Goal: Task Accomplishment & Management: Use online tool/utility

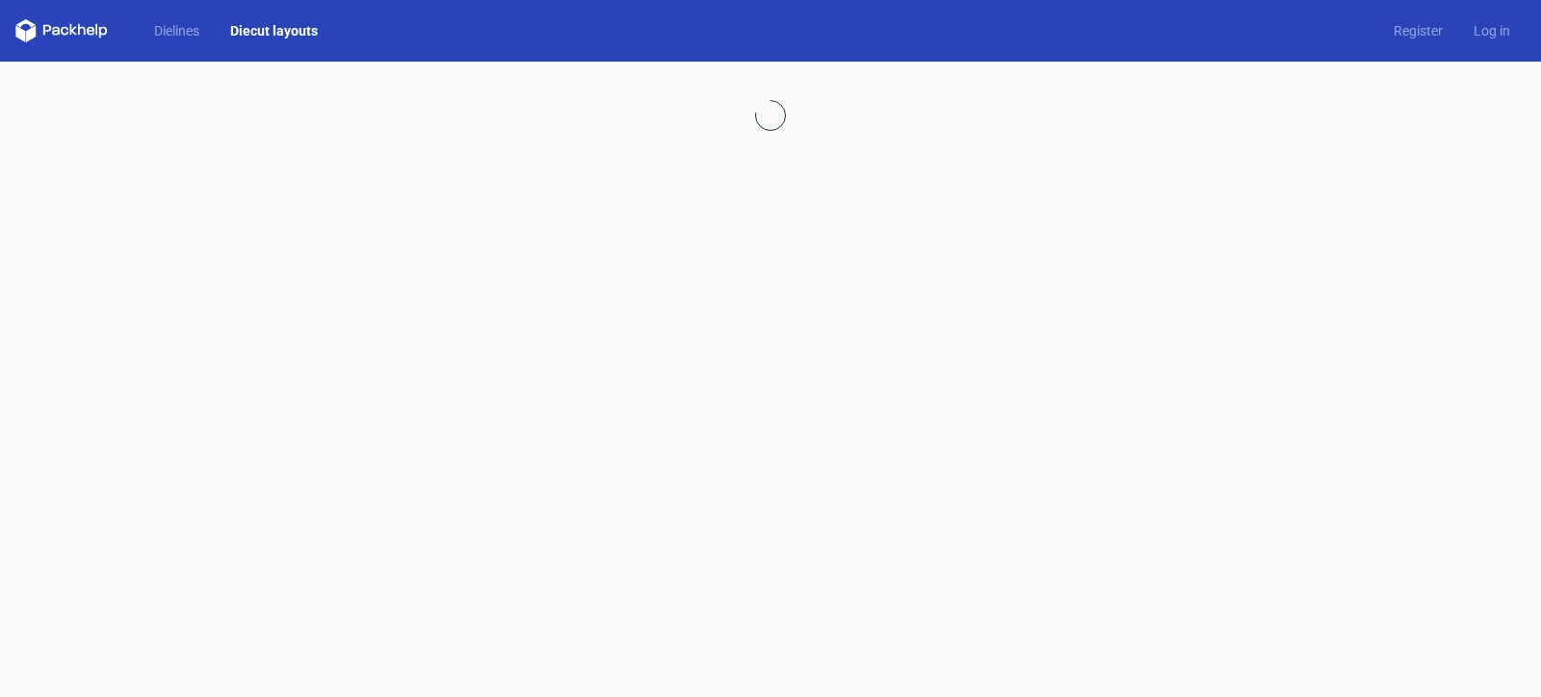
click at [262, 27] on link "Diecut layouts" at bounding box center [274, 30] width 118 height 19
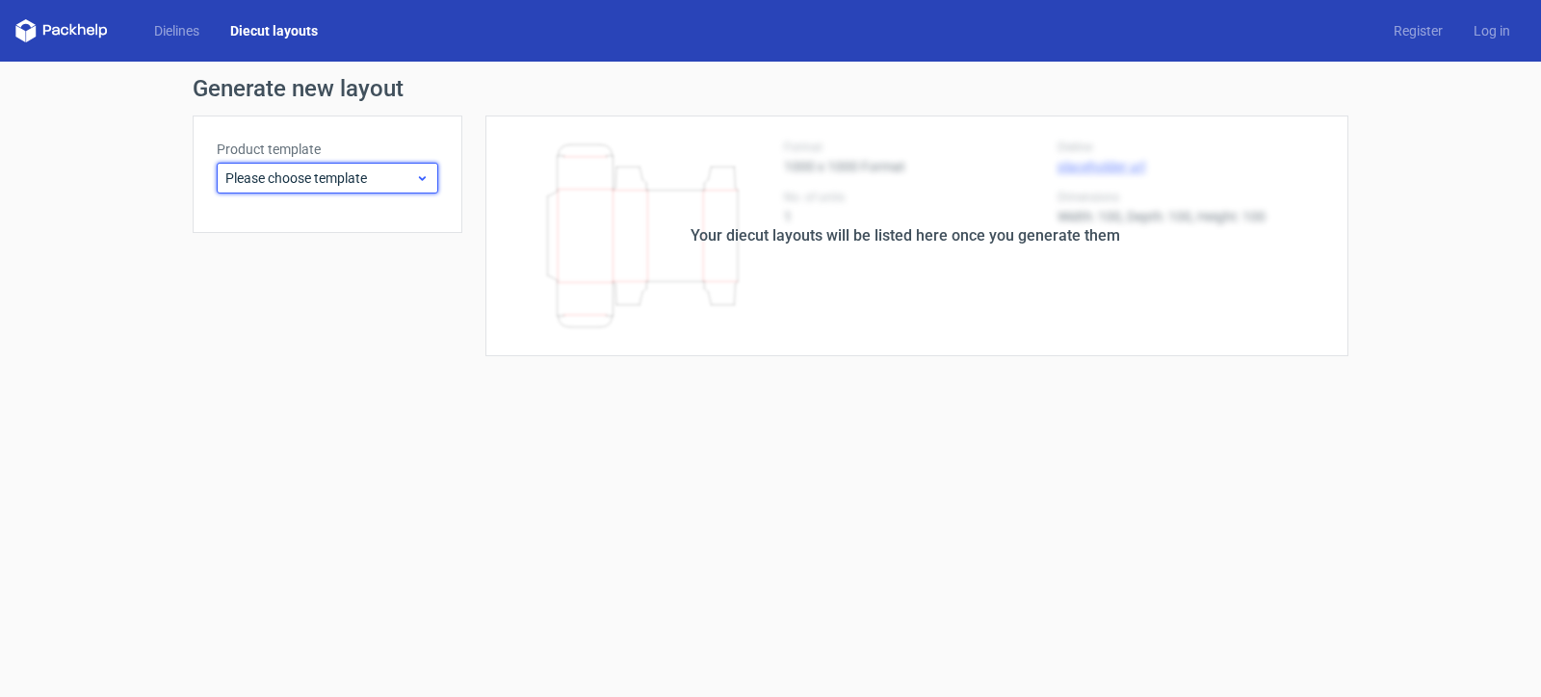
click at [246, 186] on span "Please choose template" at bounding box center [320, 177] width 190 height 19
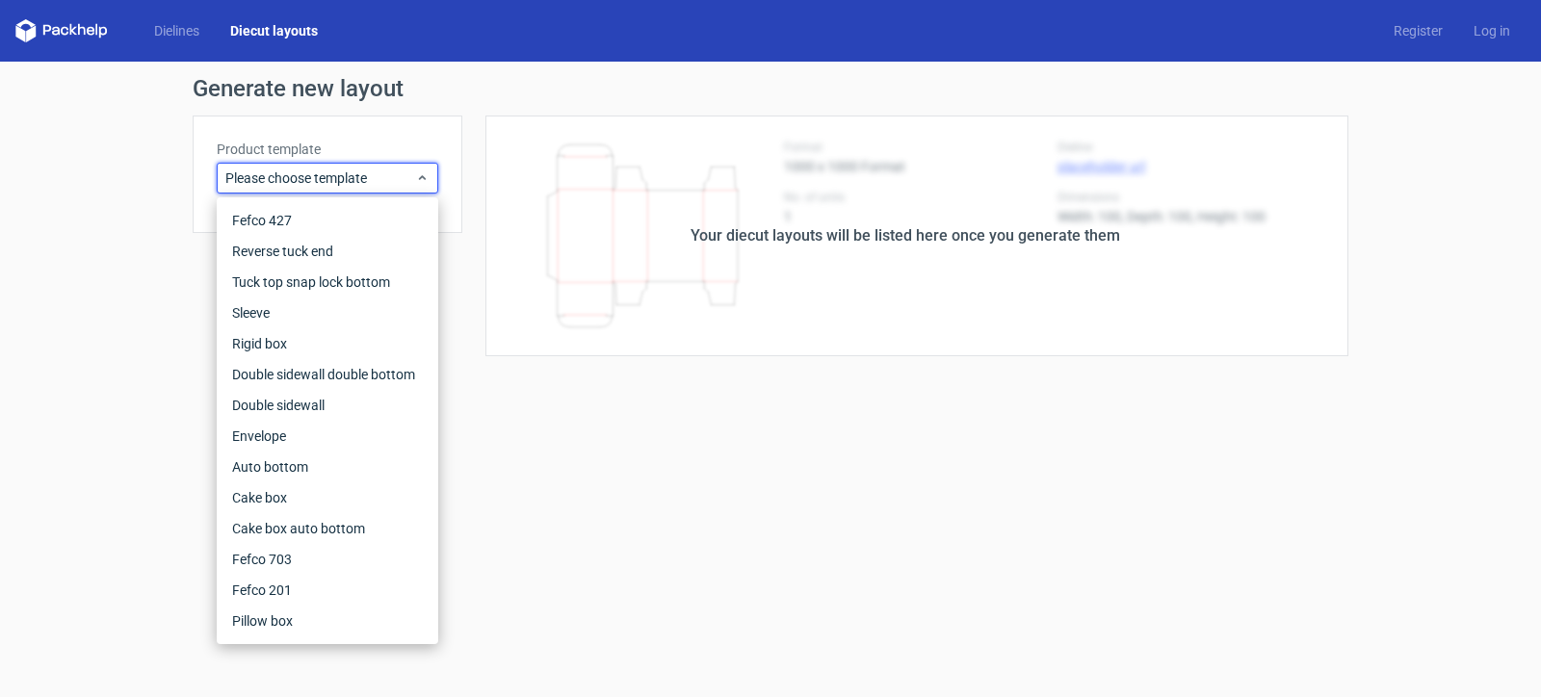
click at [86, 38] on icon at bounding box center [61, 30] width 92 height 23
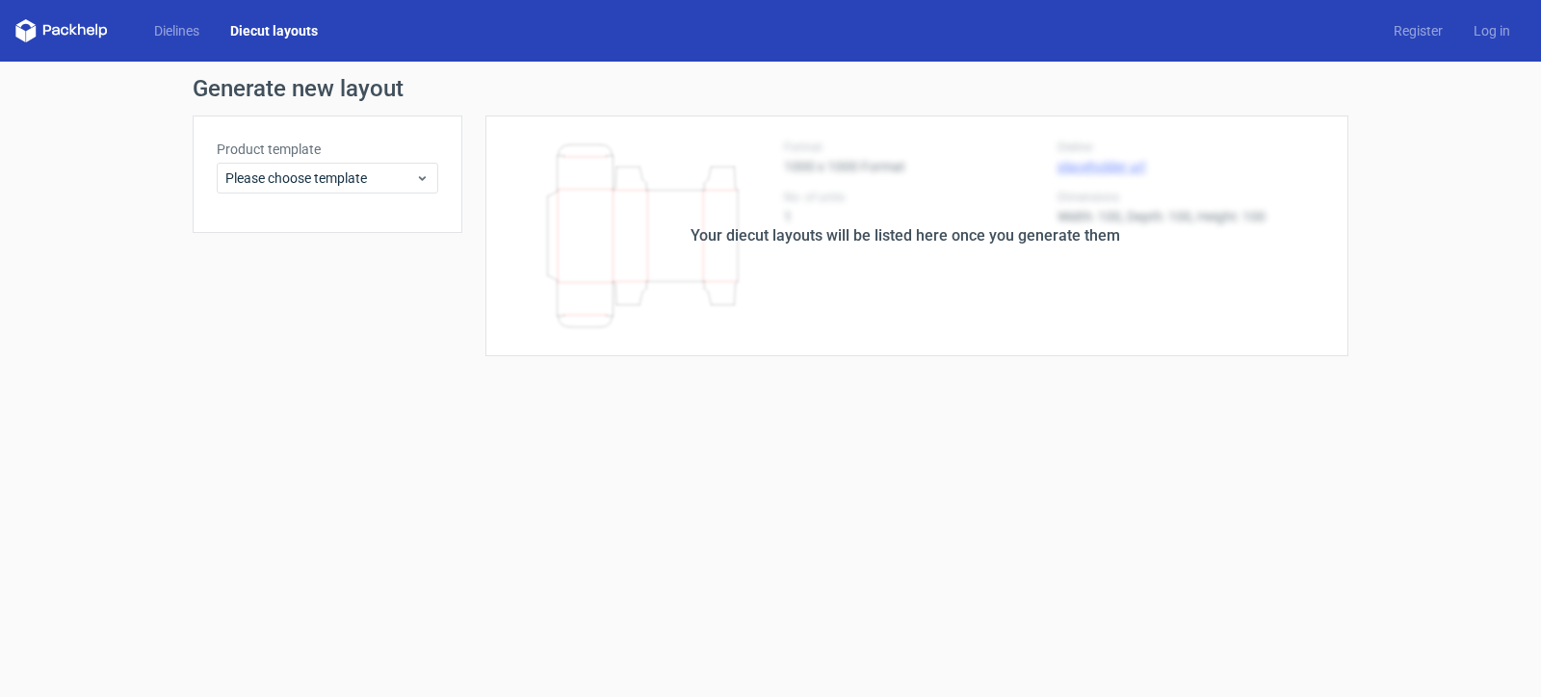
click at [84, 23] on icon at bounding box center [61, 30] width 92 height 23
click at [375, 181] on span "Please choose template" at bounding box center [320, 177] width 190 height 19
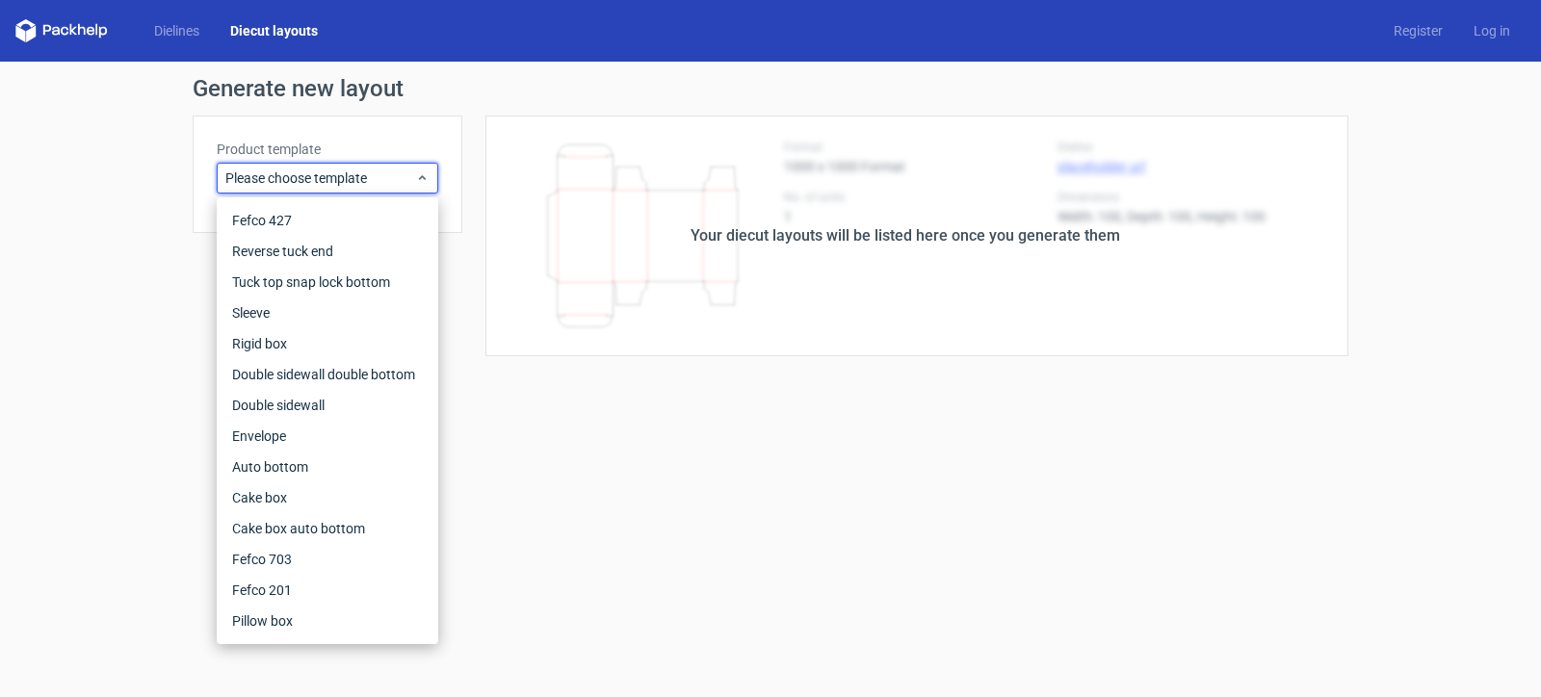
click at [77, 24] on icon at bounding box center [61, 30] width 92 height 23
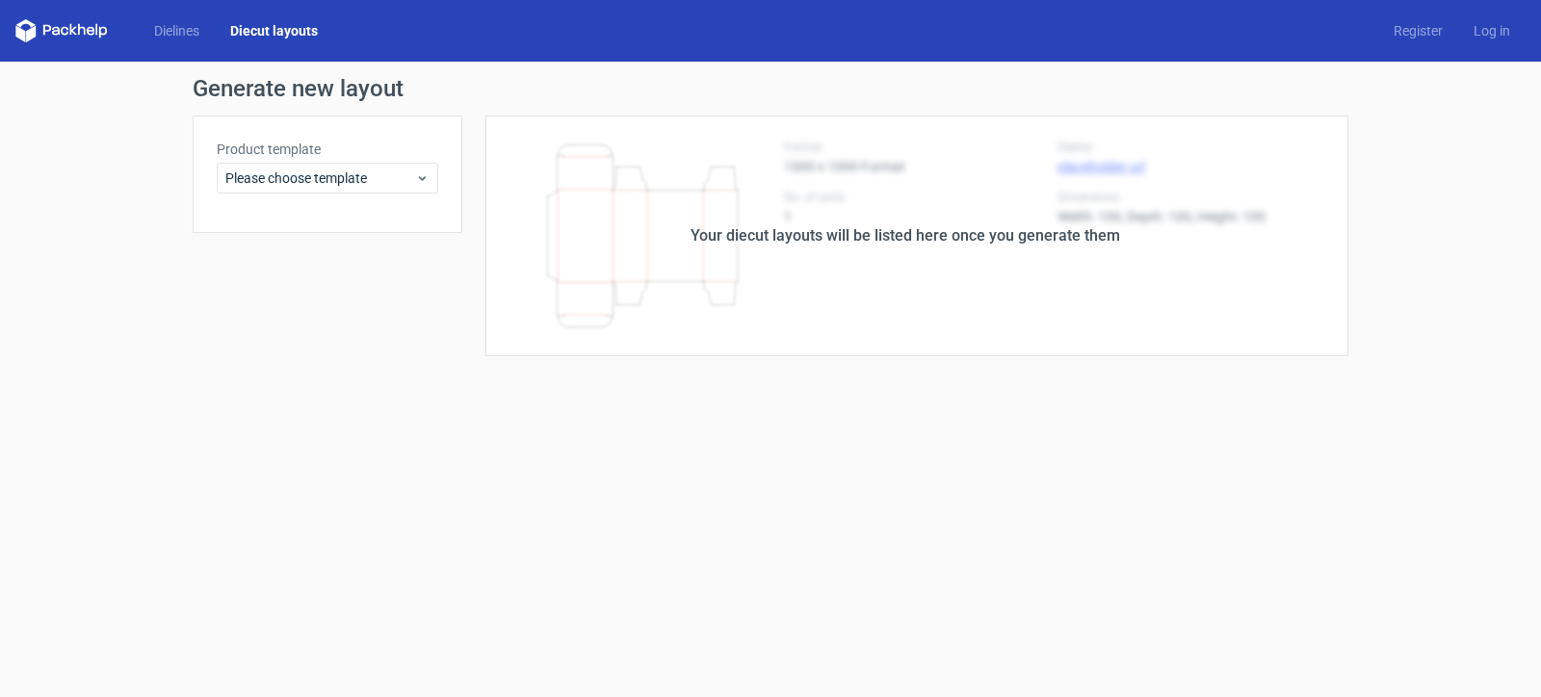
click at [787, 240] on div "Your diecut layouts will be listed here once you generate them" at bounding box center [904, 235] width 429 height 23
click at [280, 31] on link "Diecut layouts" at bounding box center [274, 30] width 118 height 19
click at [27, 25] on icon at bounding box center [61, 30] width 92 height 23
click at [77, 32] on icon at bounding box center [61, 30] width 92 height 23
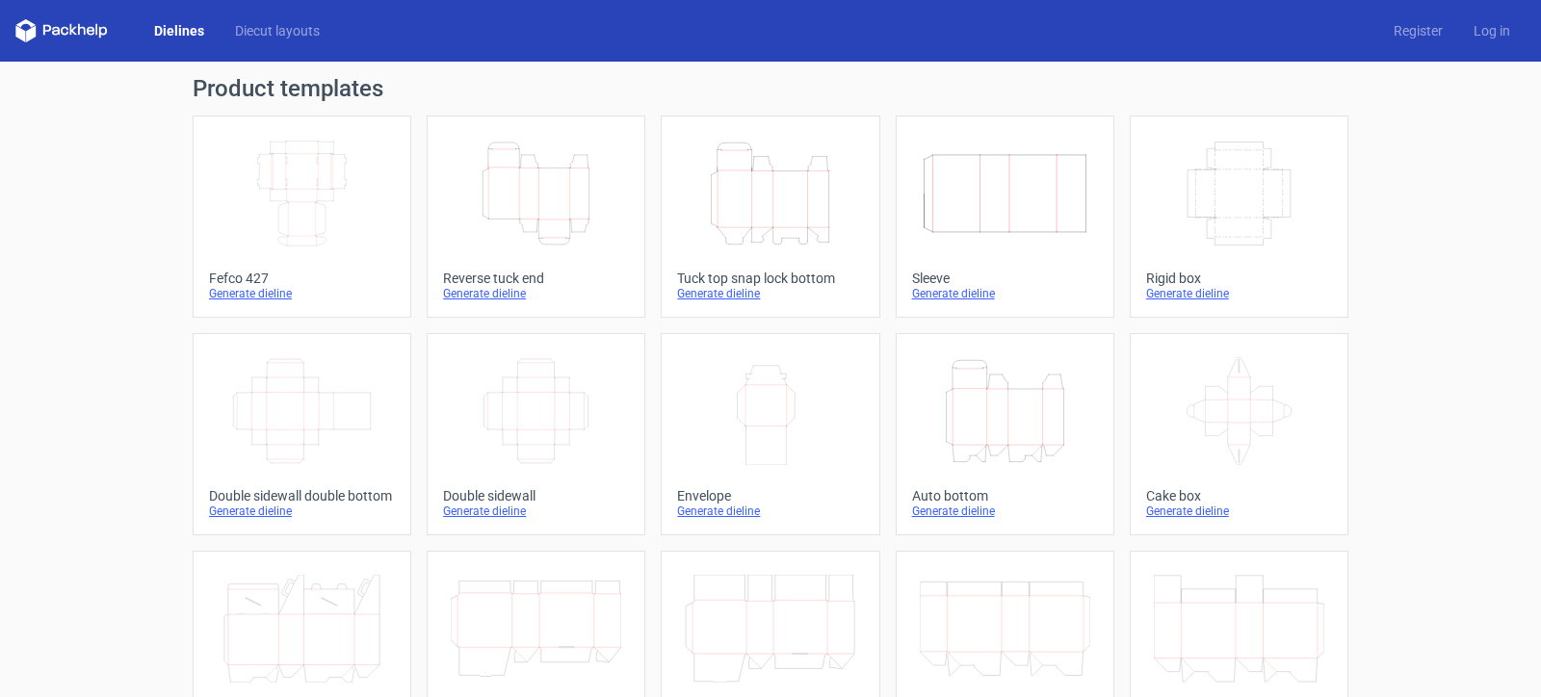
click at [577, 184] on icon "Height Depth Width" at bounding box center [536, 194] width 170 height 108
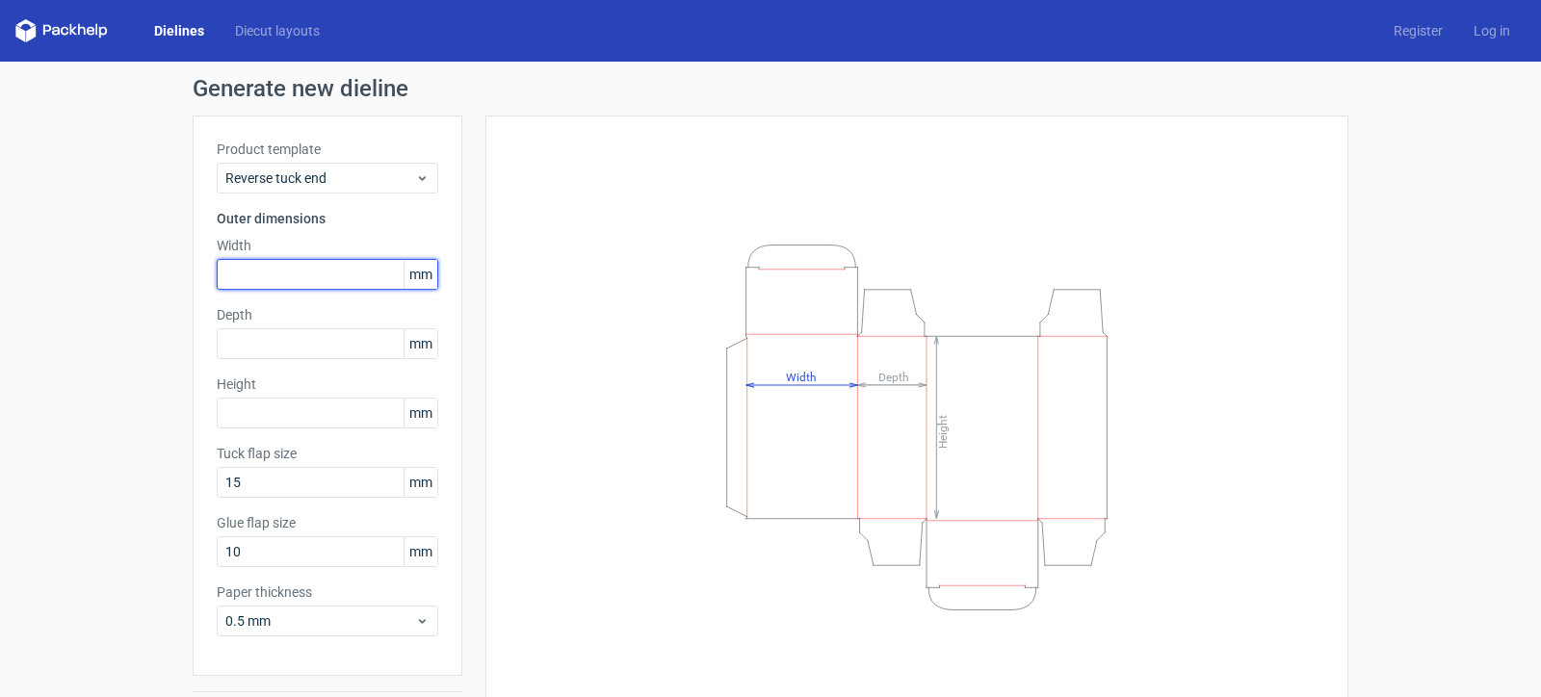
click at [322, 280] on input "text" at bounding box center [327, 274] width 221 height 31
type input "37"
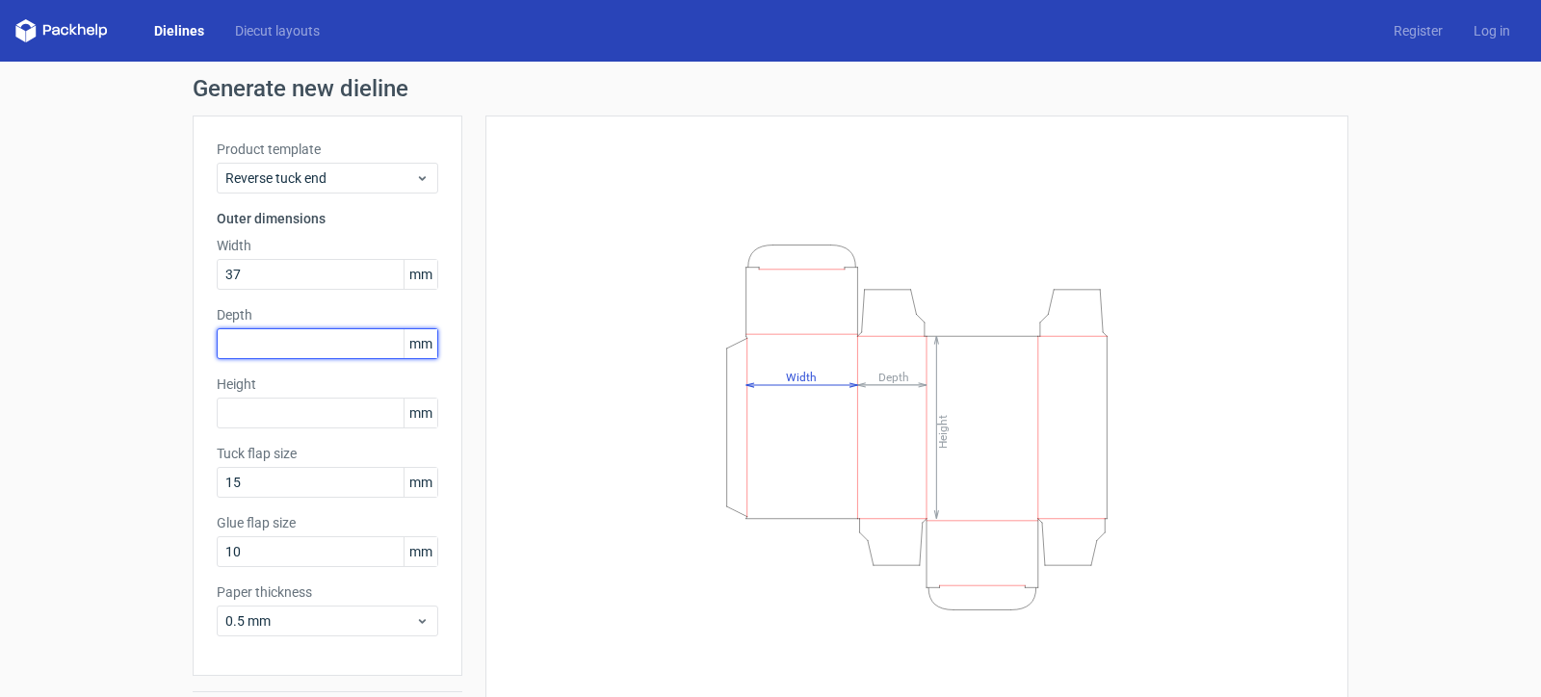
click at [290, 341] on input "text" at bounding box center [327, 343] width 221 height 31
type input "37"
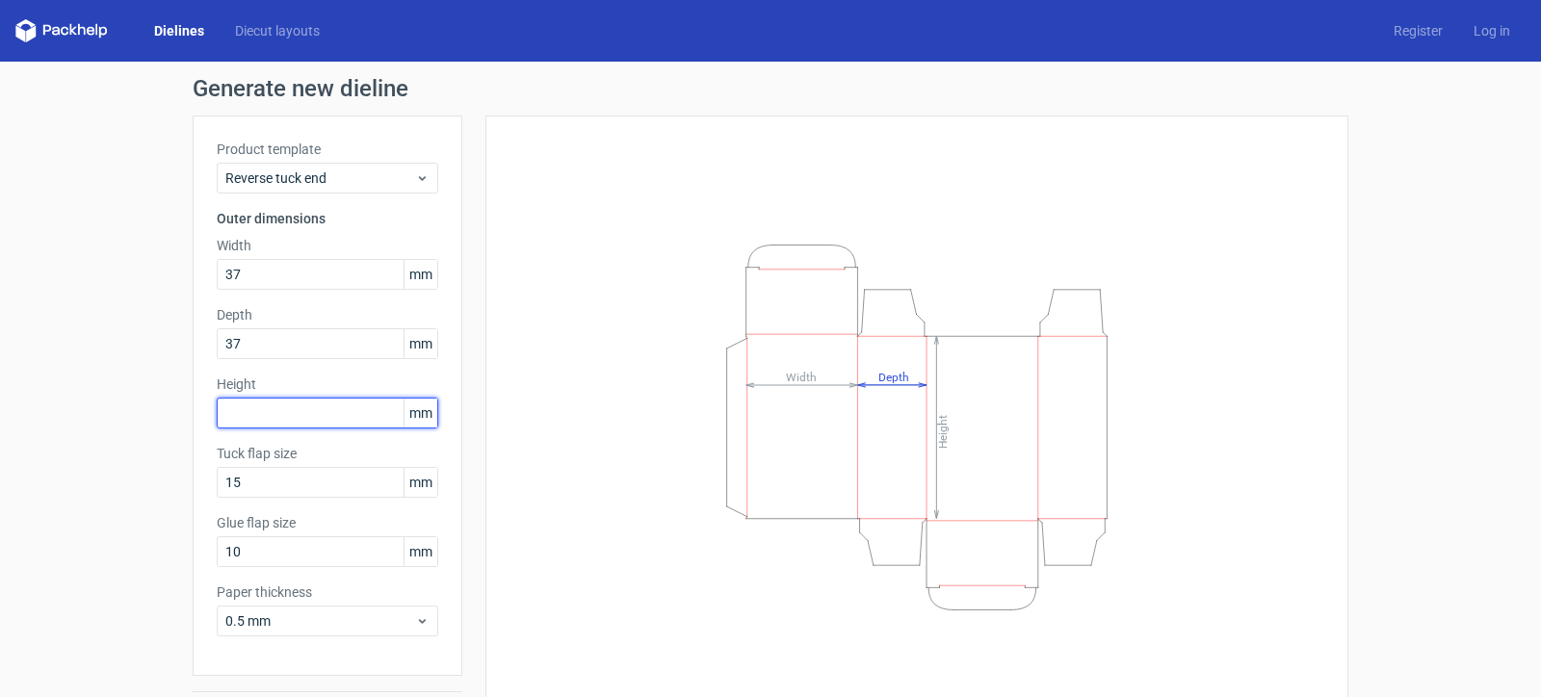
click at [281, 424] on input "text" at bounding box center [327, 413] width 221 height 31
type input "110"
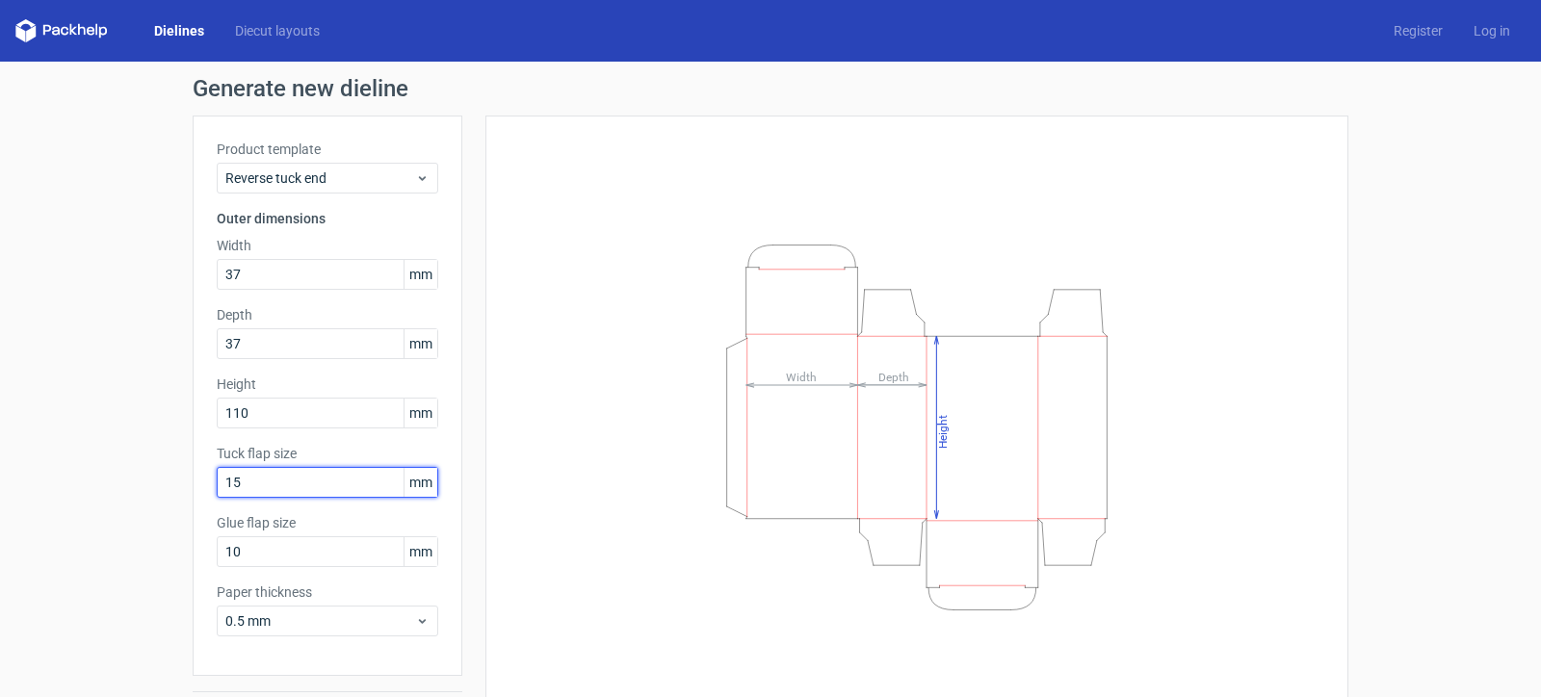
click at [272, 479] on input "15" at bounding box center [327, 482] width 221 height 31
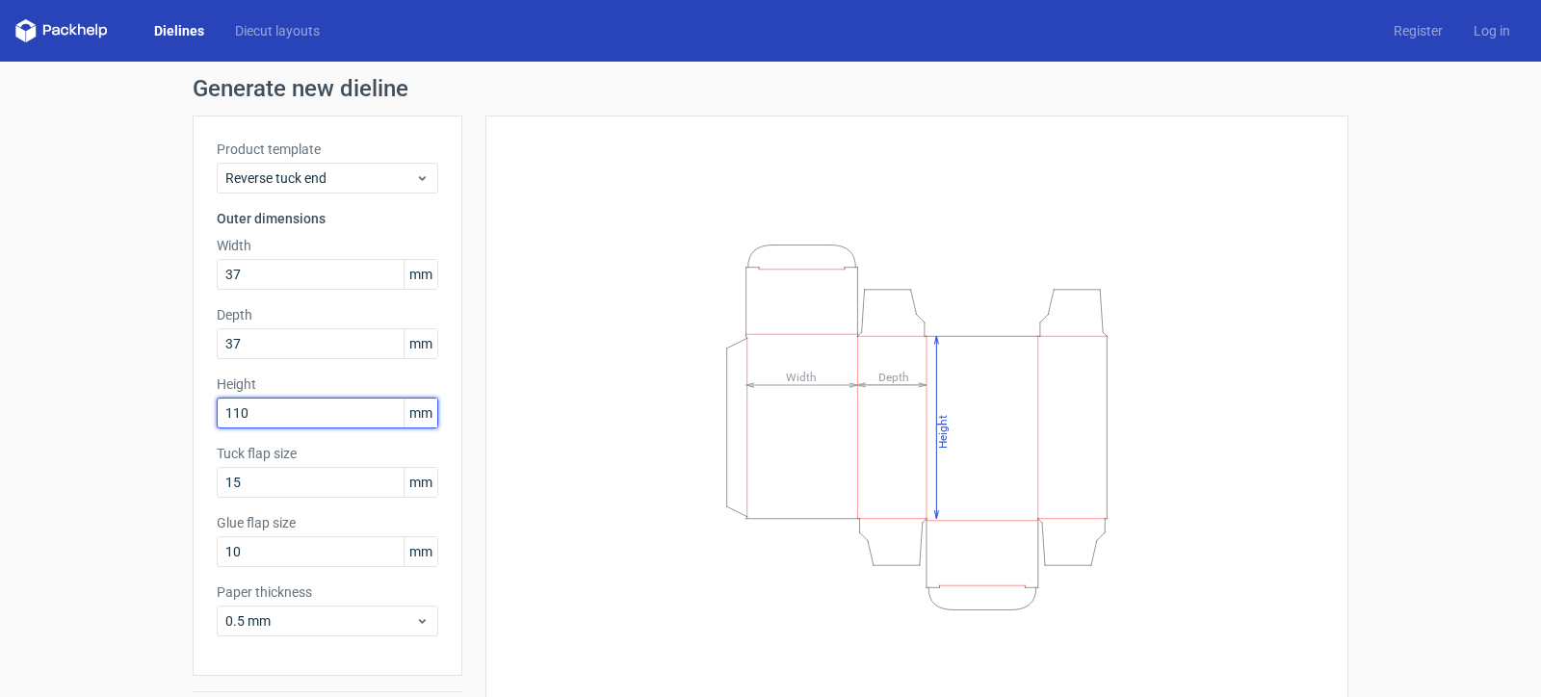
click at [270, 413] on input "110" at bounding box center [327, 413] width 221 height 31
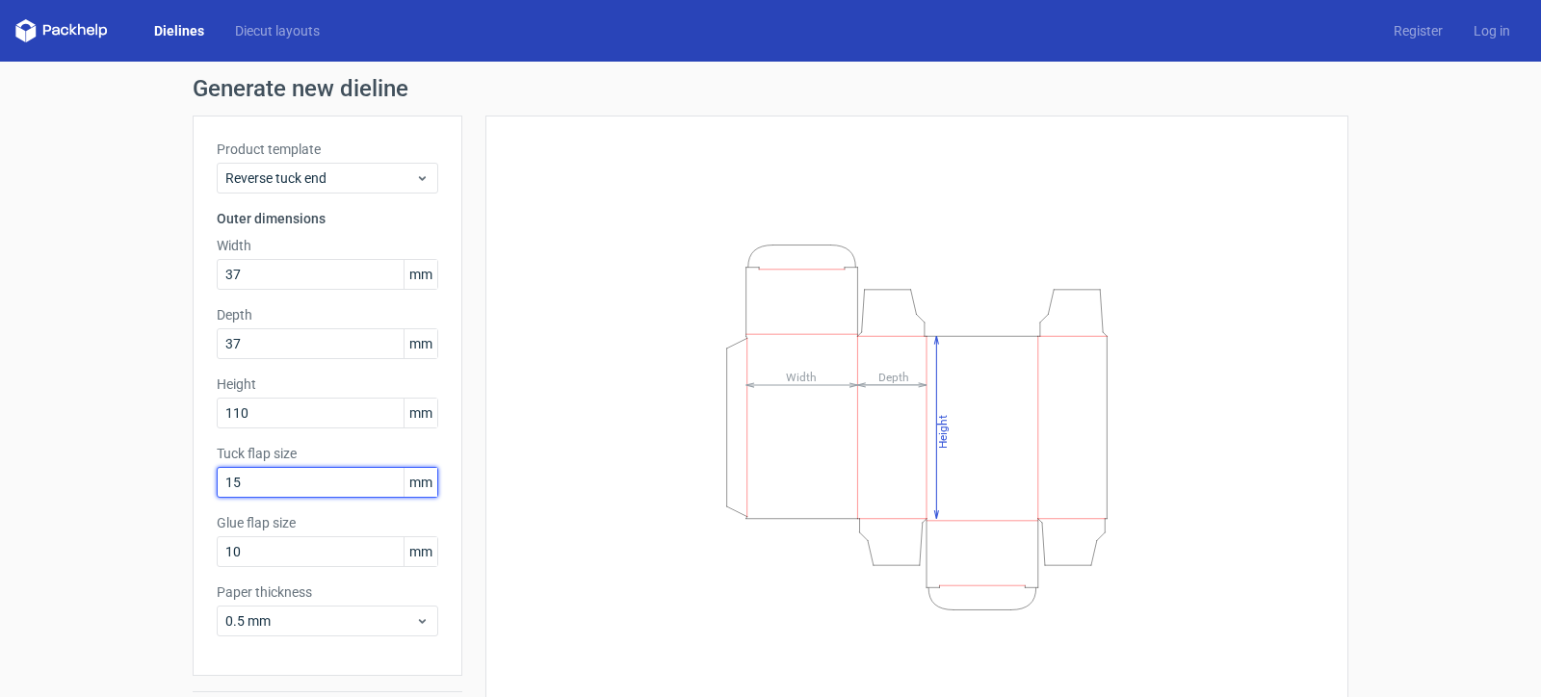
click at [270, 477] on input "15" at bounding box center [327, 482] width 221 height 31
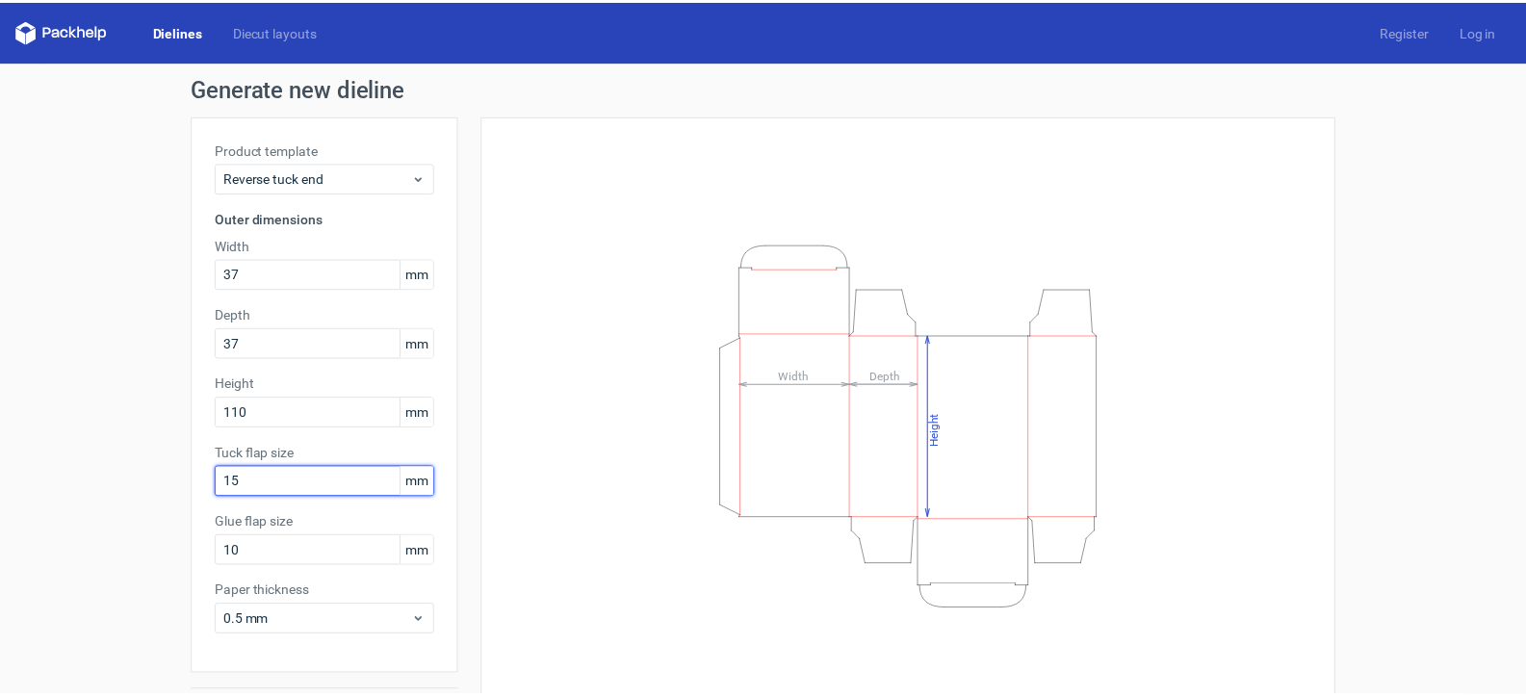
scroll to position [57, 0]
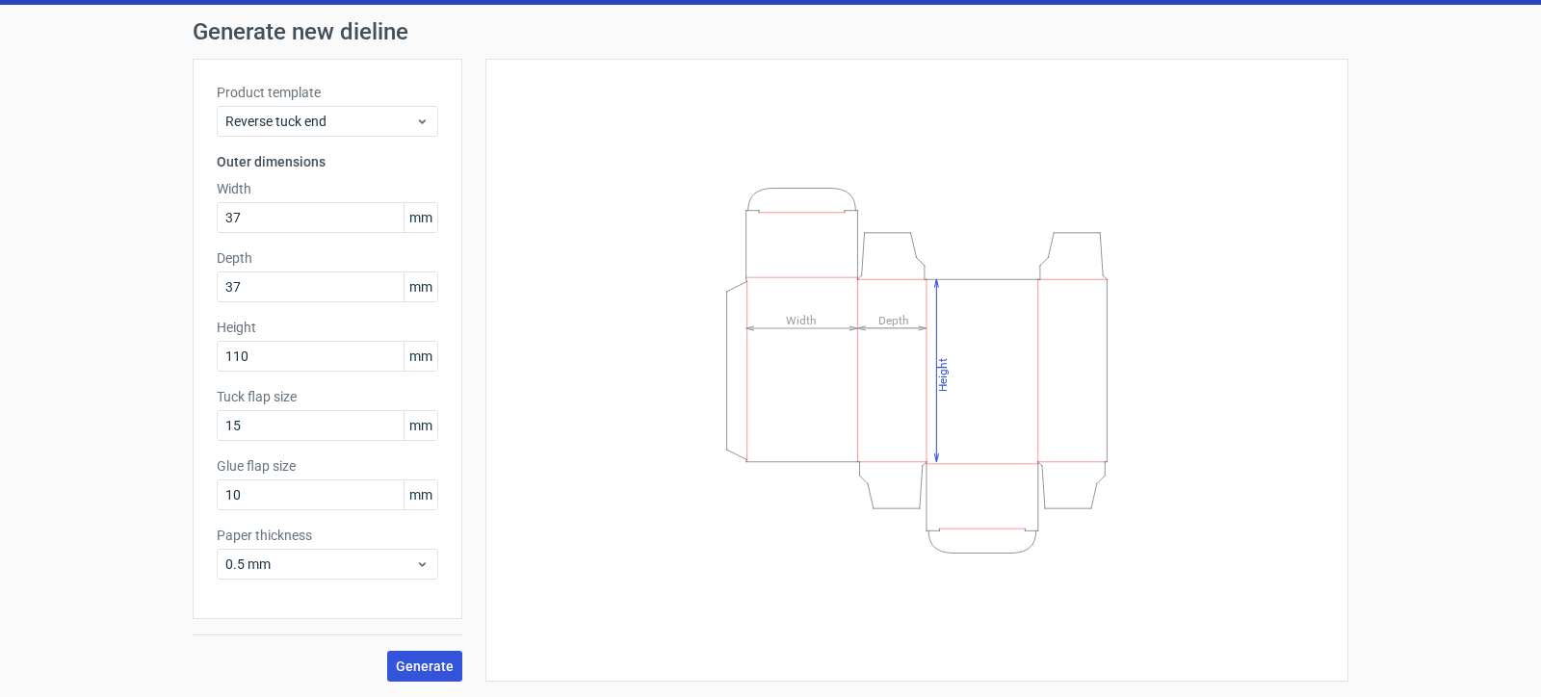
click at [431, 670] on span "Generate" at bounding box center [425, 666] width 58 height 13
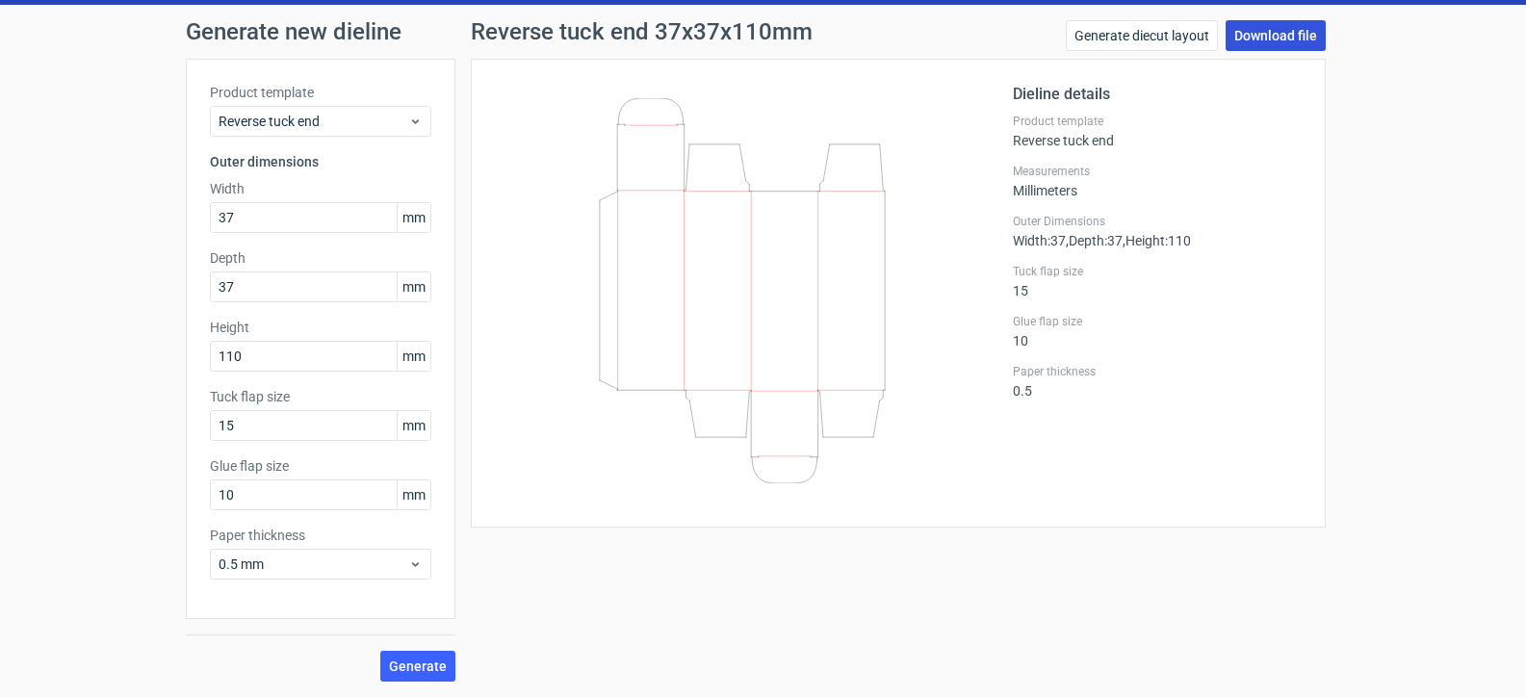
click at [1261, 34] on link "Download file" at bounding box center [1276, 35] width 100 height 31
click at [1134, 41] on link "Generate diecut layout" at bounding box center [1142, 35] width 152 height 31
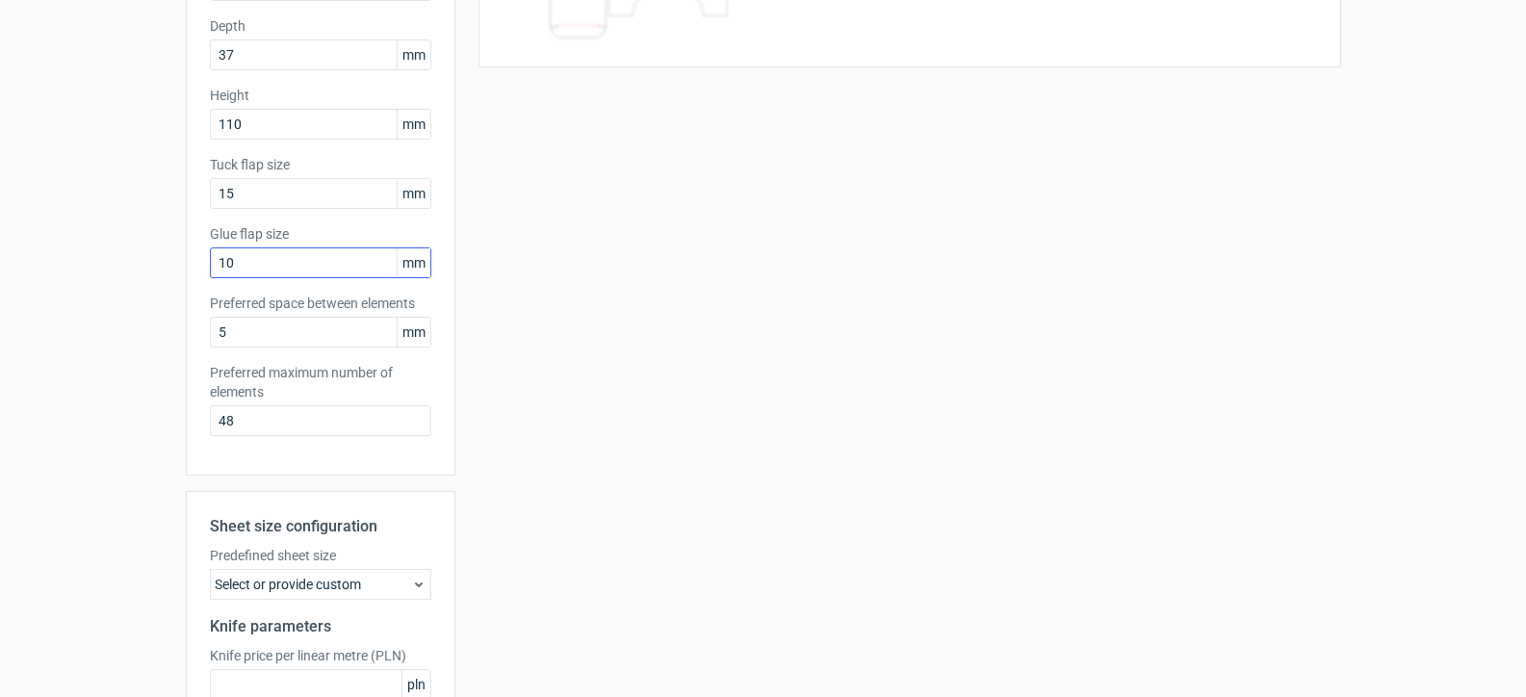
scroll to position [385, 0]
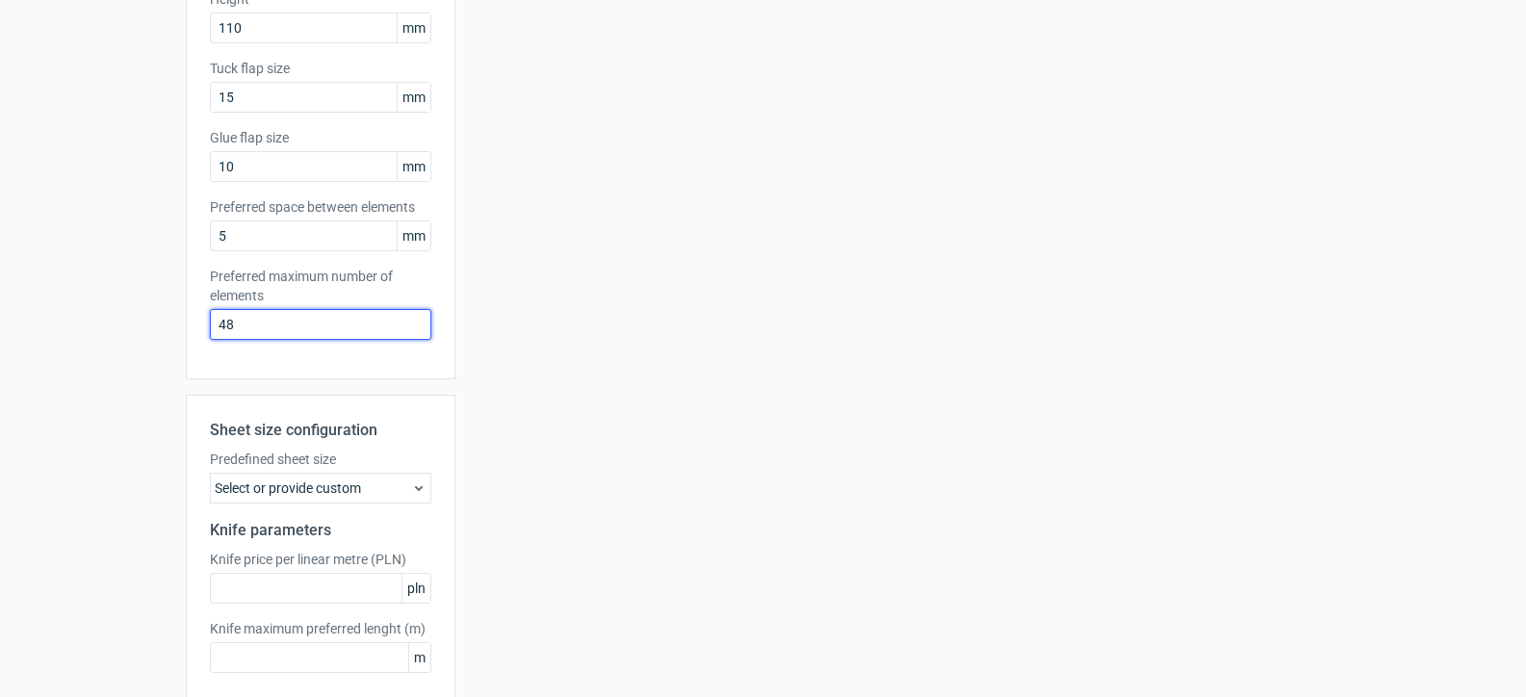
drag, startPoint x: 252, startPoint y: 324, endPoint x: 203, endPoint y: 328, distance: 49.3
click at [210, 328] on input "48" at bounding box center [320, 324] width 221 height 31
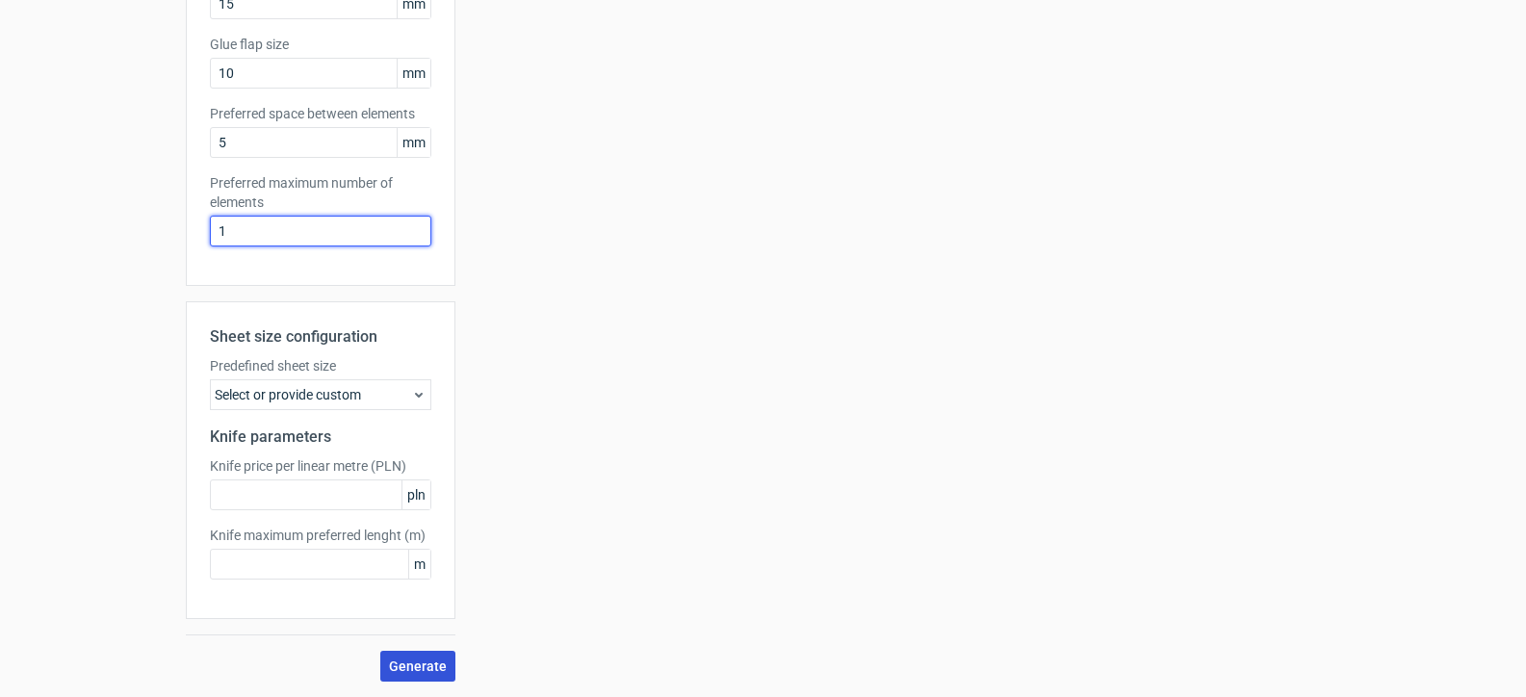
type input "1"
click at [418, 660] on span "Generate" at bounding box center [418, 666] width 58 height 13
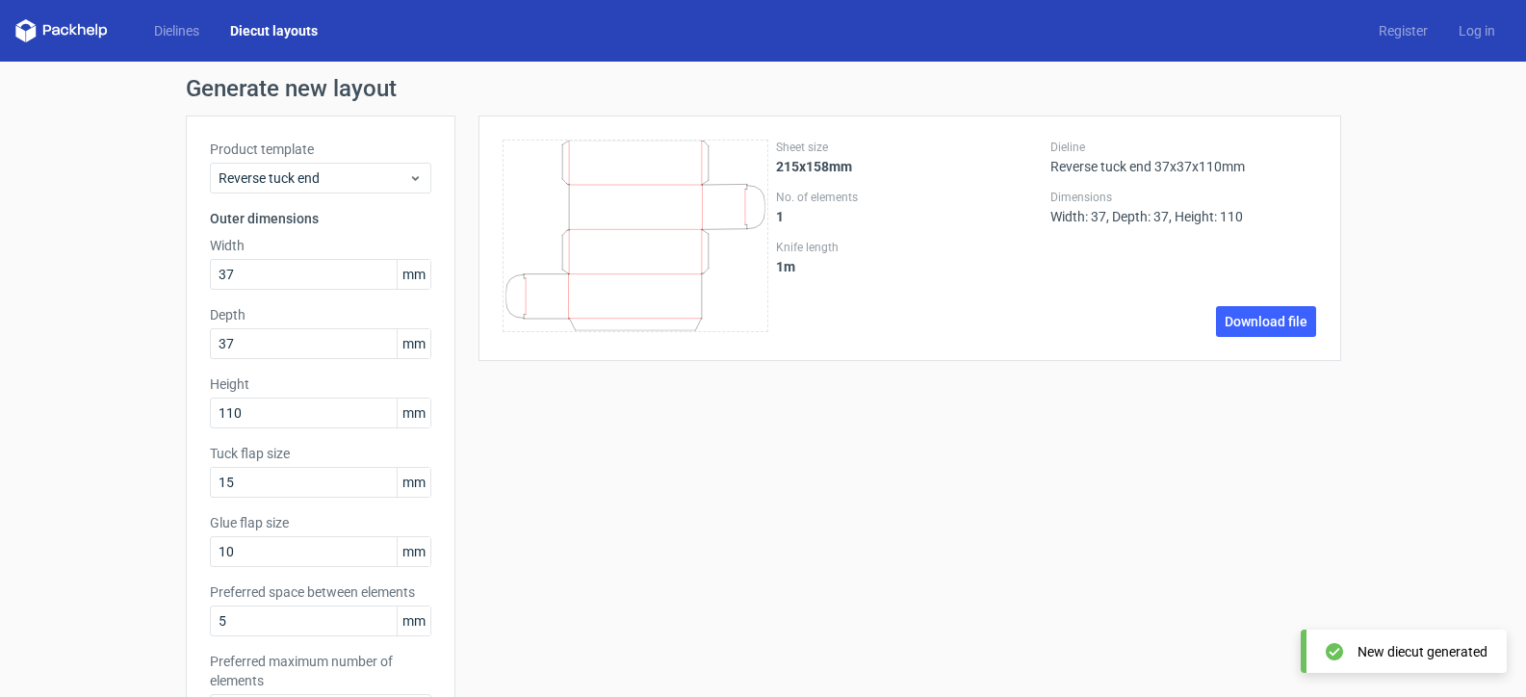
scroll to position [0, 0]
click at [1244, 329] on link "Download file" at bounding box center [1266, 321] width 100 height 31
